Goal: Task Accomplishment & Management: Use online tool/utility

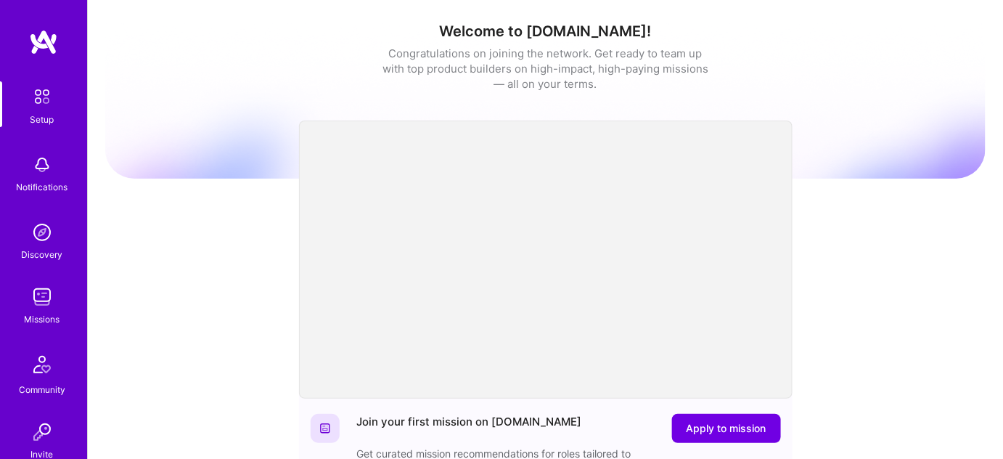
click at [38, 315] on div "Missions" at bounding box center [43, 318] width 36 height 15
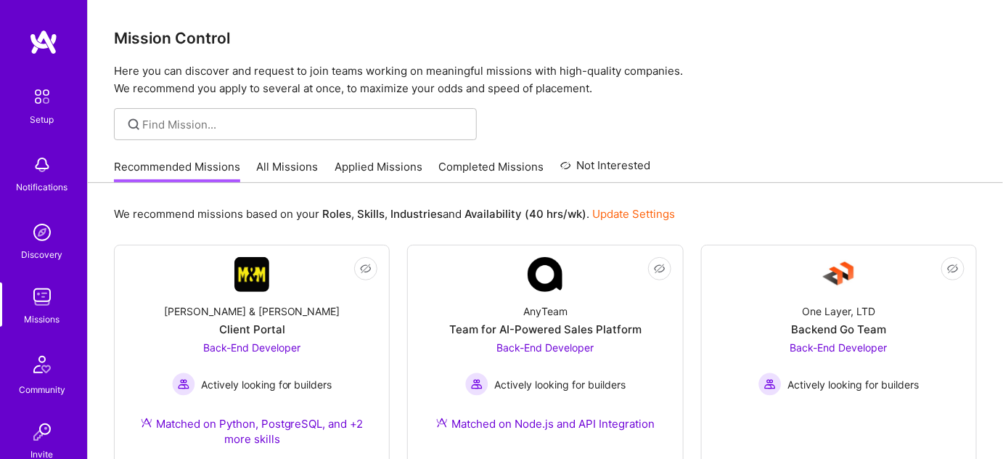
click at [310, 170] on link "All Missions" at bounding box center [288, 171] width 62 height 24
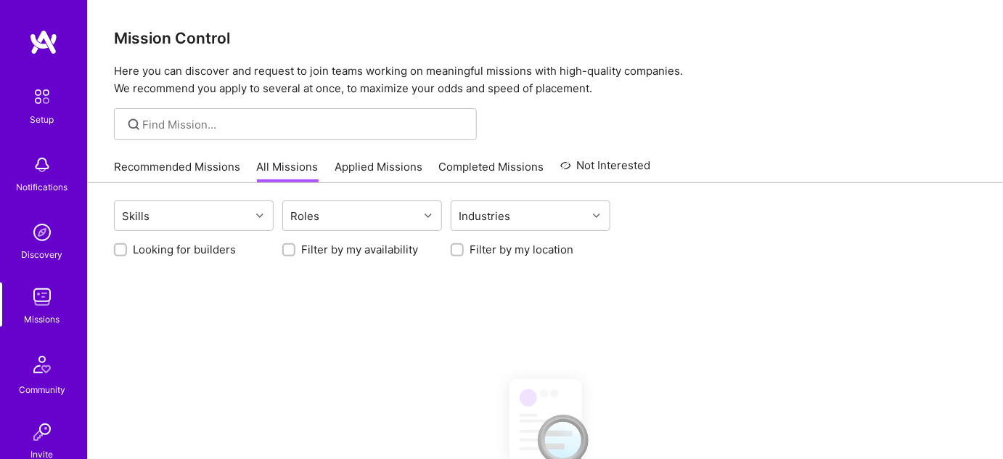
click at [404, 171] on link "Applied Missions" at bounding box center [379, 171] width 88 height 24
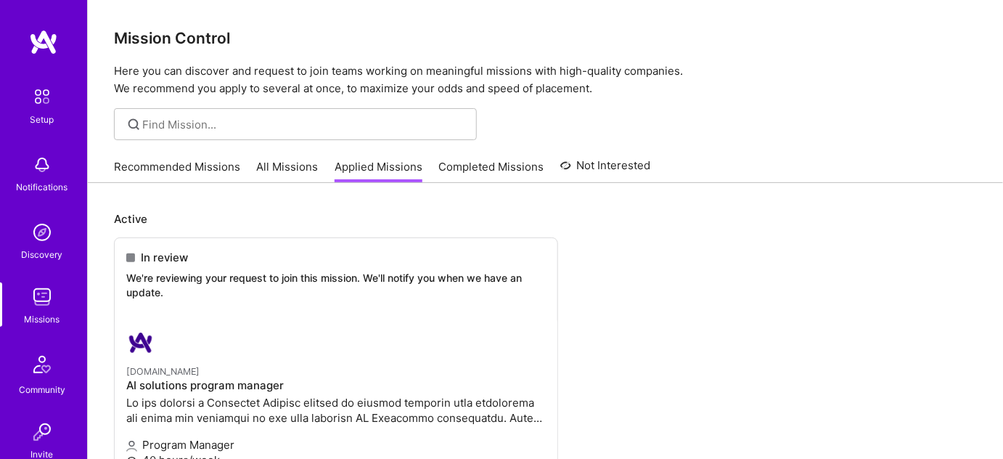
click at [523, 171] on link "Completed Missions" at bounding box center [491, 171] width 105 height 24
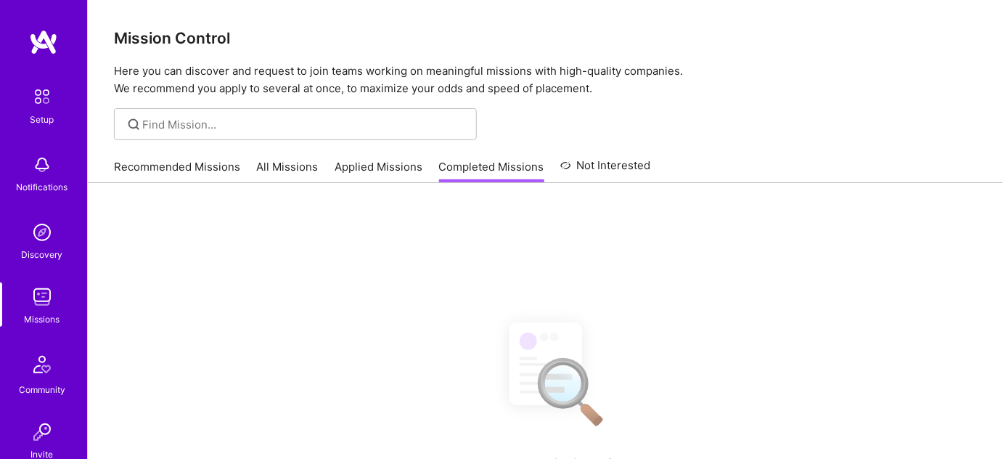
click at [584, 169] on link "Not Interested" at bounding box center [605, 170] width 91 height 26
click at [199, 171] on link "Recommended Missions" at bounding box center [177, 171] width 126 height 24
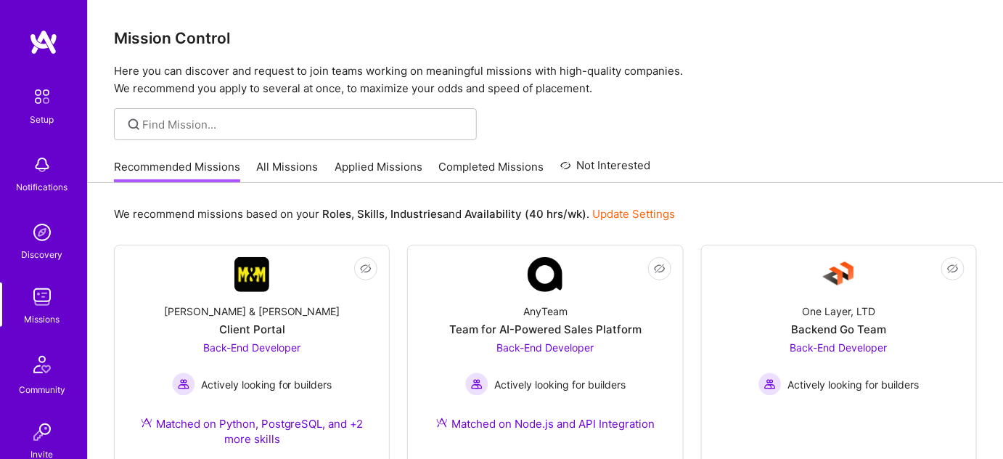
click at [279, 170] on link "All Missions" at bounding box center [288, 171] width 62 height 24
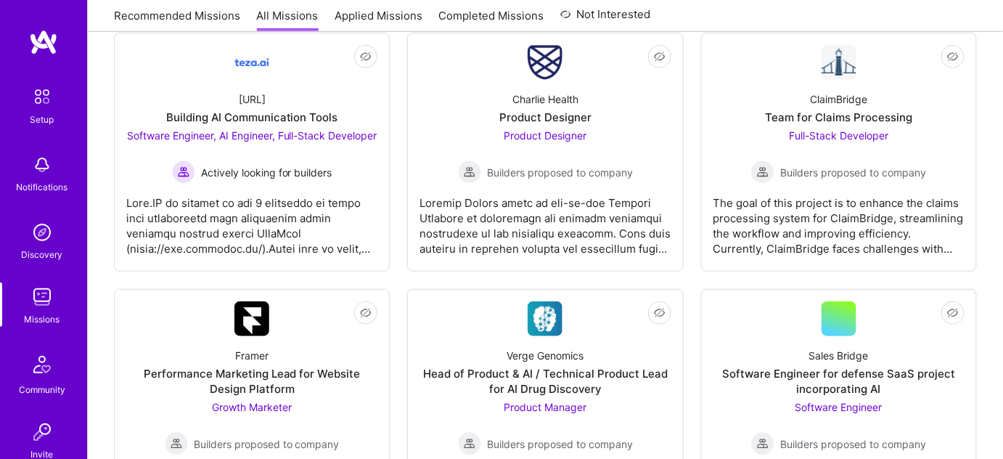
scroll to position [2142, 0]
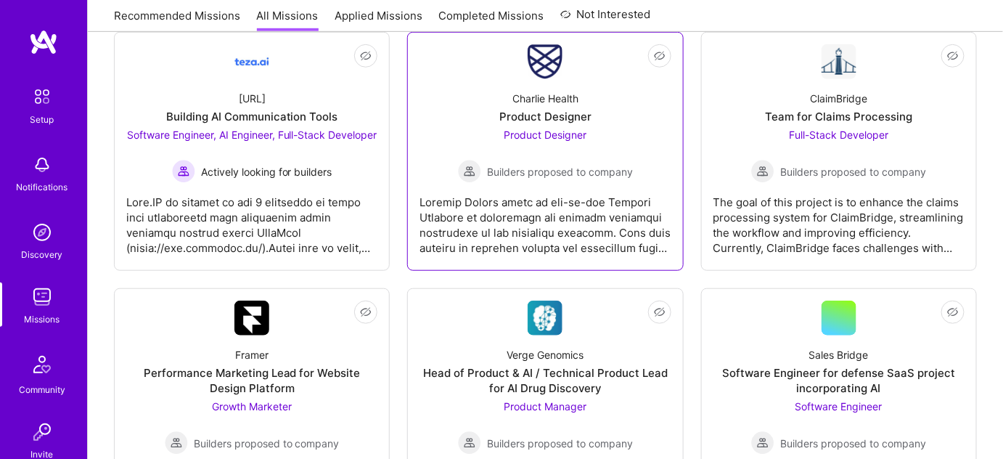
click at [602, 253] on div at bounding box center [544, 219] width 251 height 73
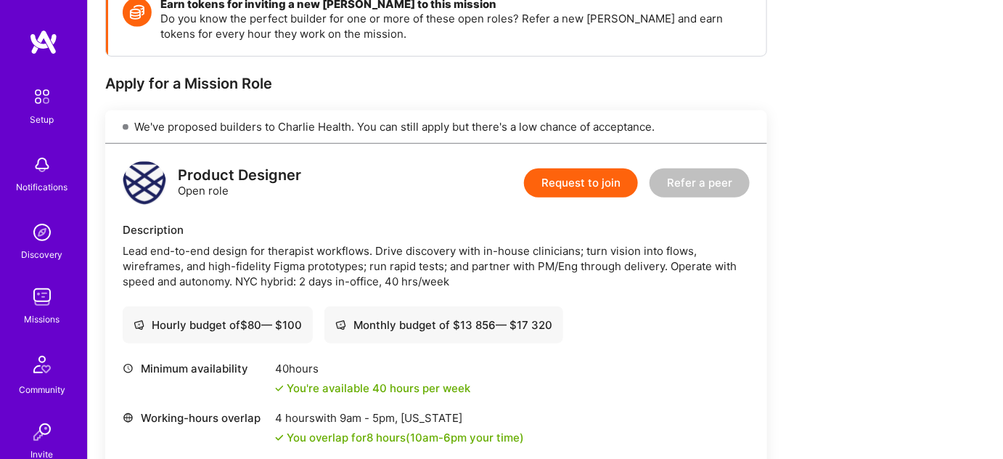
scroll to position [232, 0]
